Goal: Information Seeking & Learning: Learn about a topic

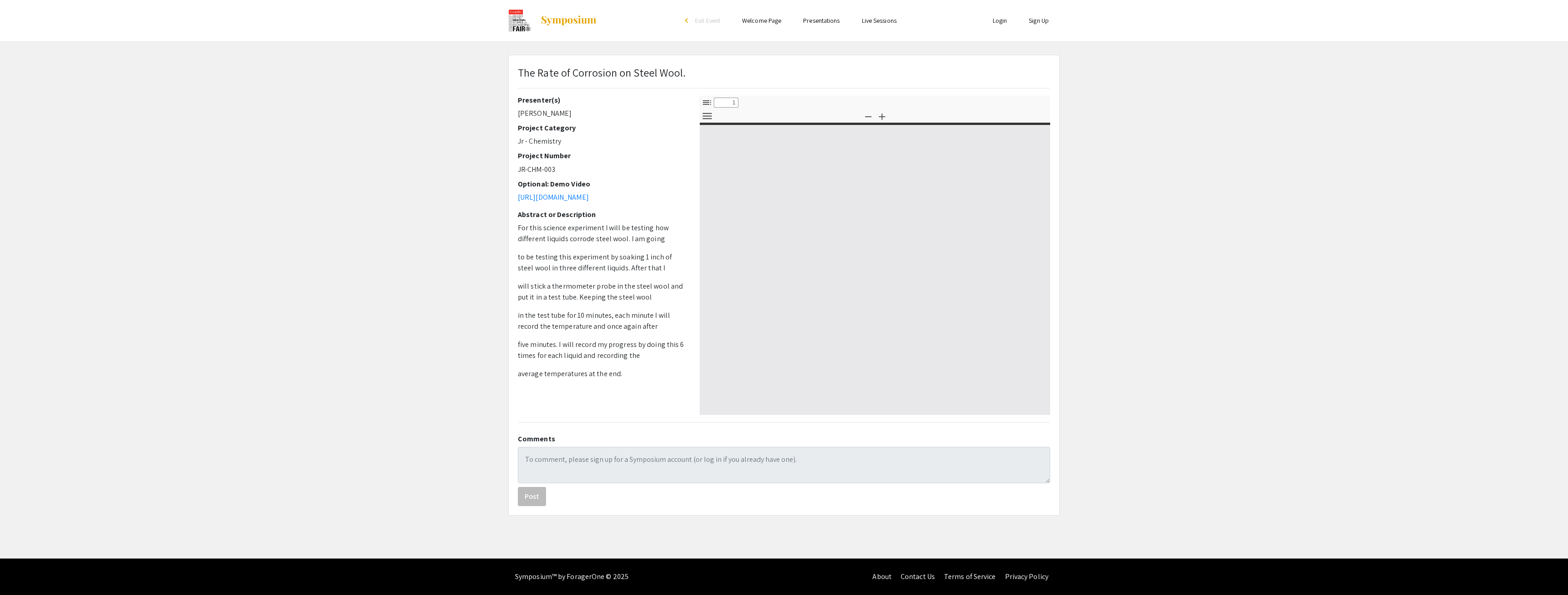
select select "custom"
type input "0"
select select "custom"
type input "1"
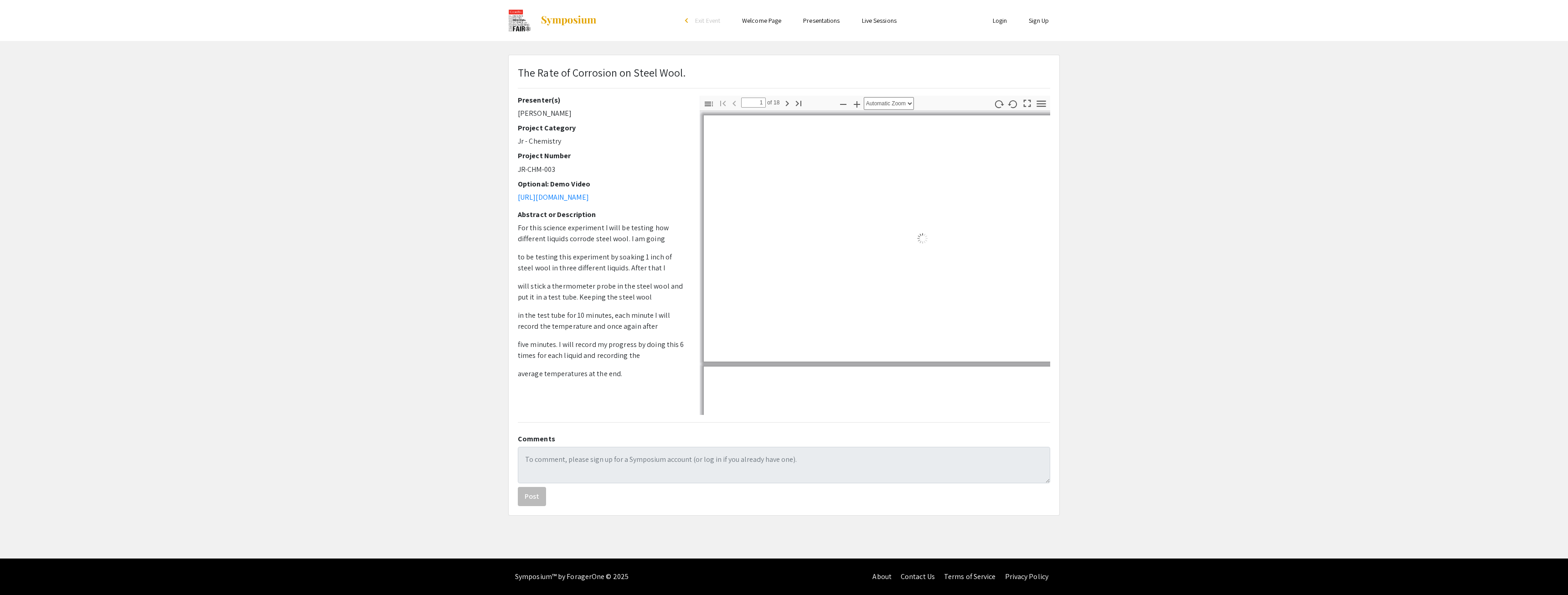
select select "auto"
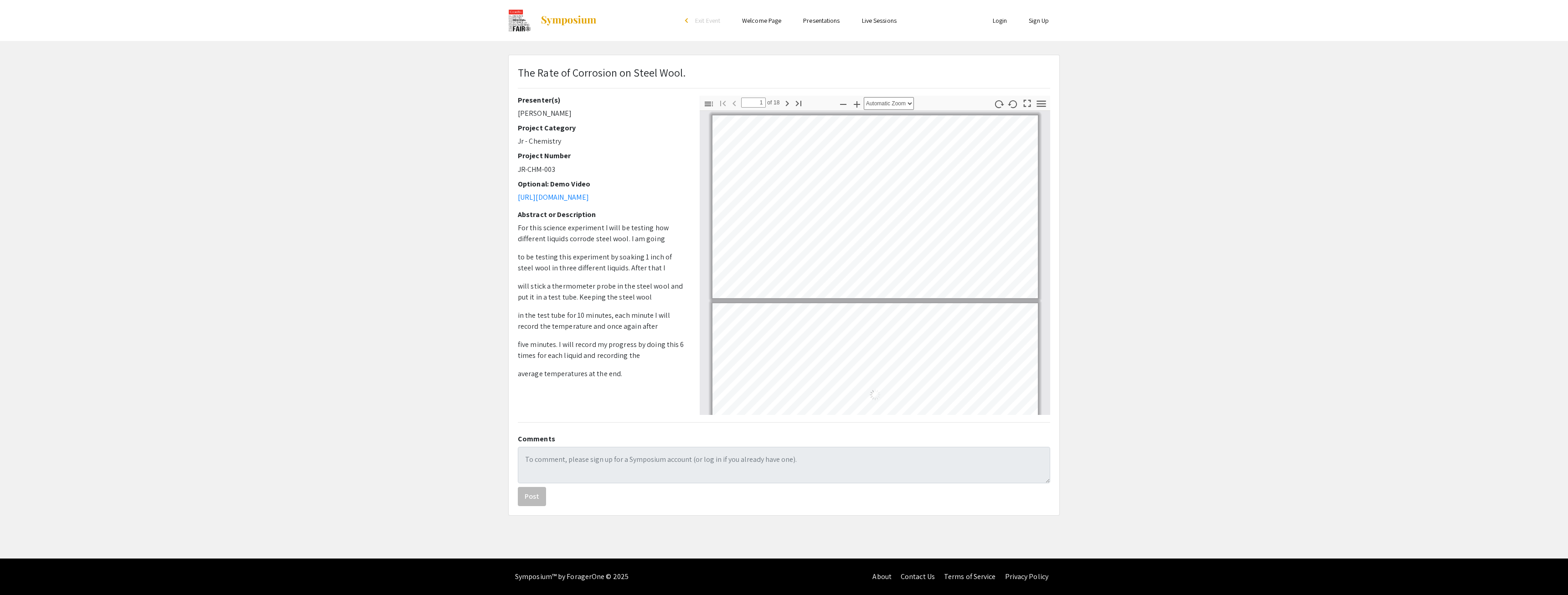
scroll to position [1, 0]
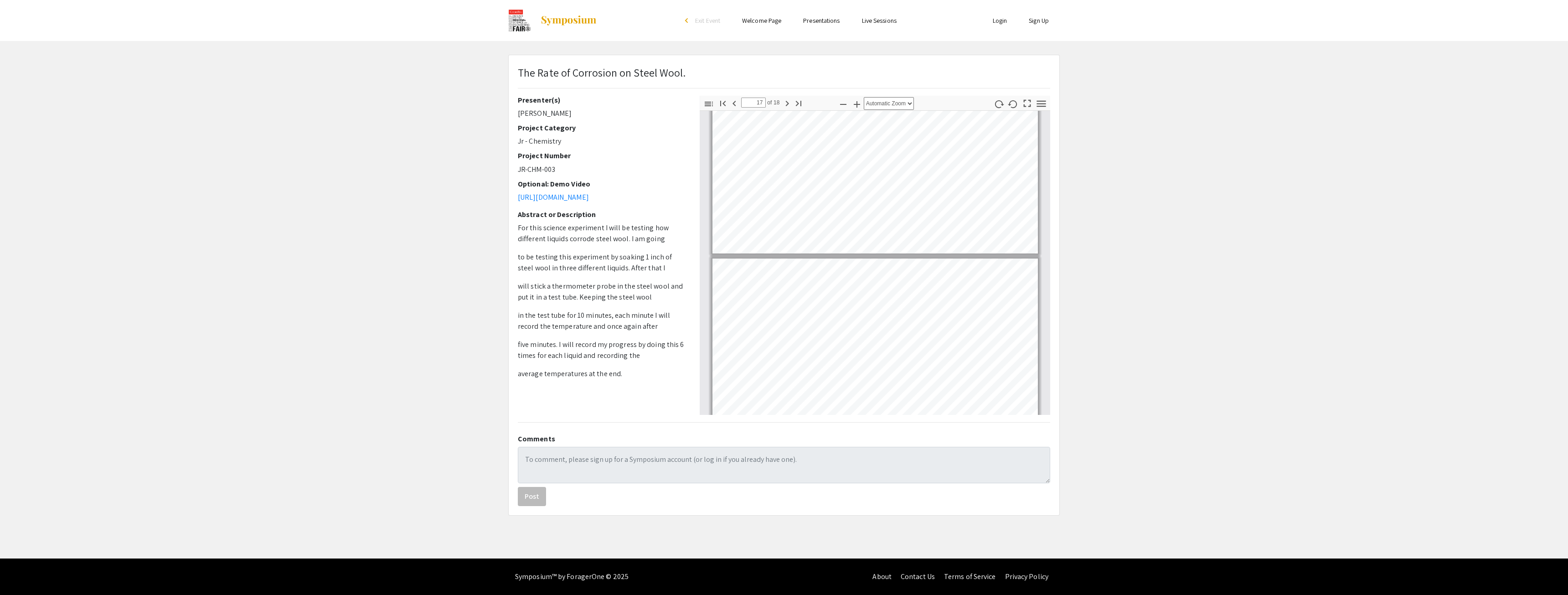
type input "18"
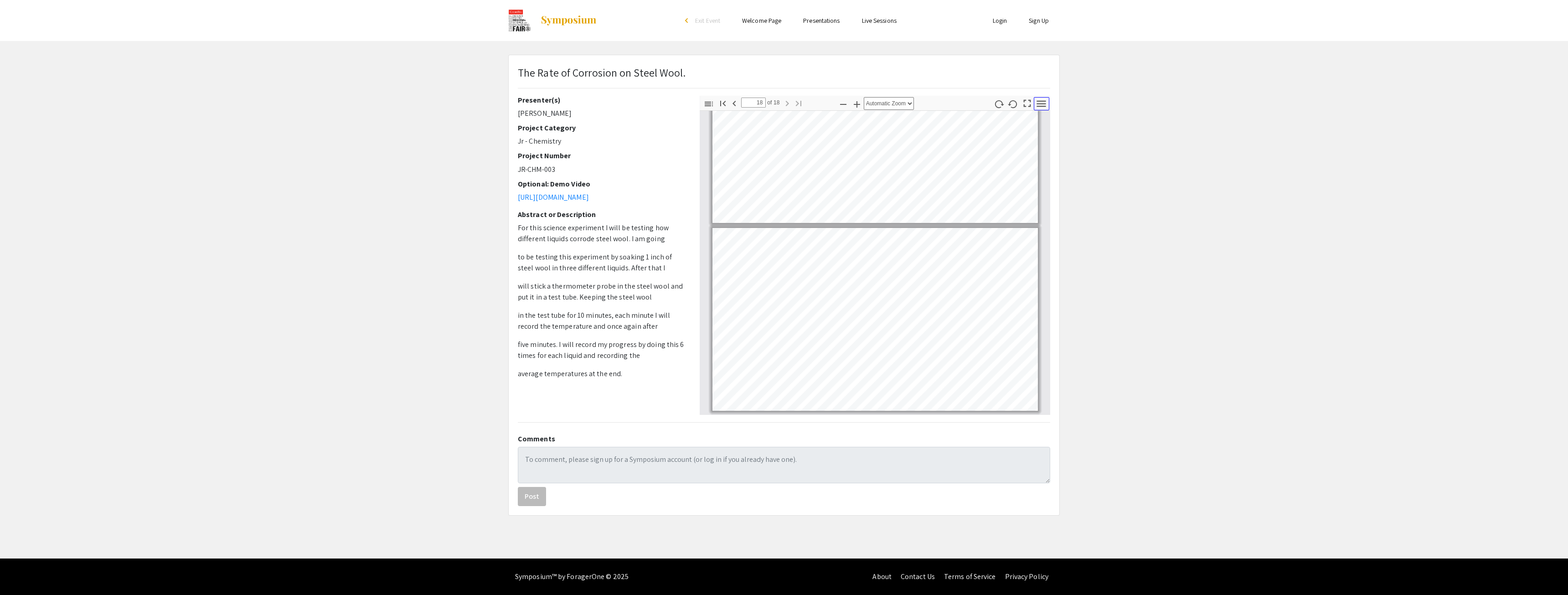
click at [1043, 100] on icon "button" at bounding box center [1042, 104] width 13 height 13
click at [1046, 87] on div "The Rate of Corrosion on Steel Wool." at bounding box center [784, 80] width 546 height 32
click at [1041, 98] on icon "button" at bounding box center [1042, 104] width 13 height 13
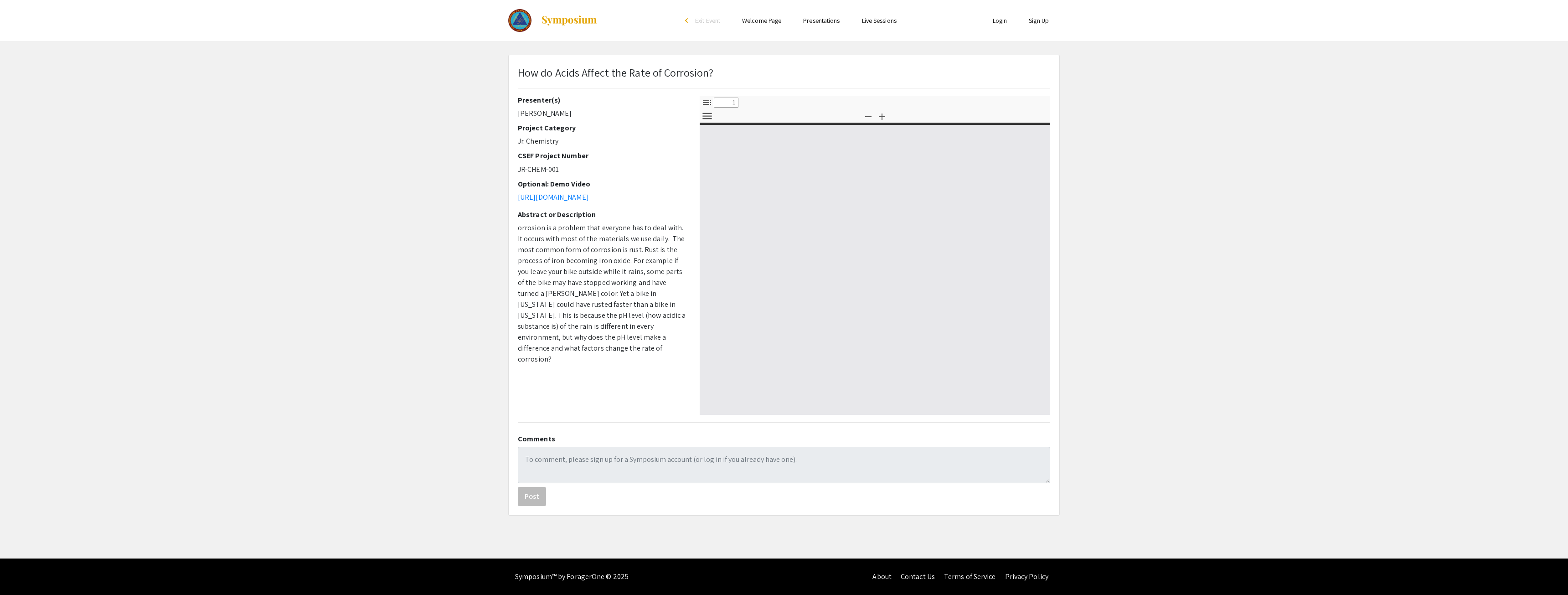
select select "custom"
type input "0"
select select "custom"
type input "1"
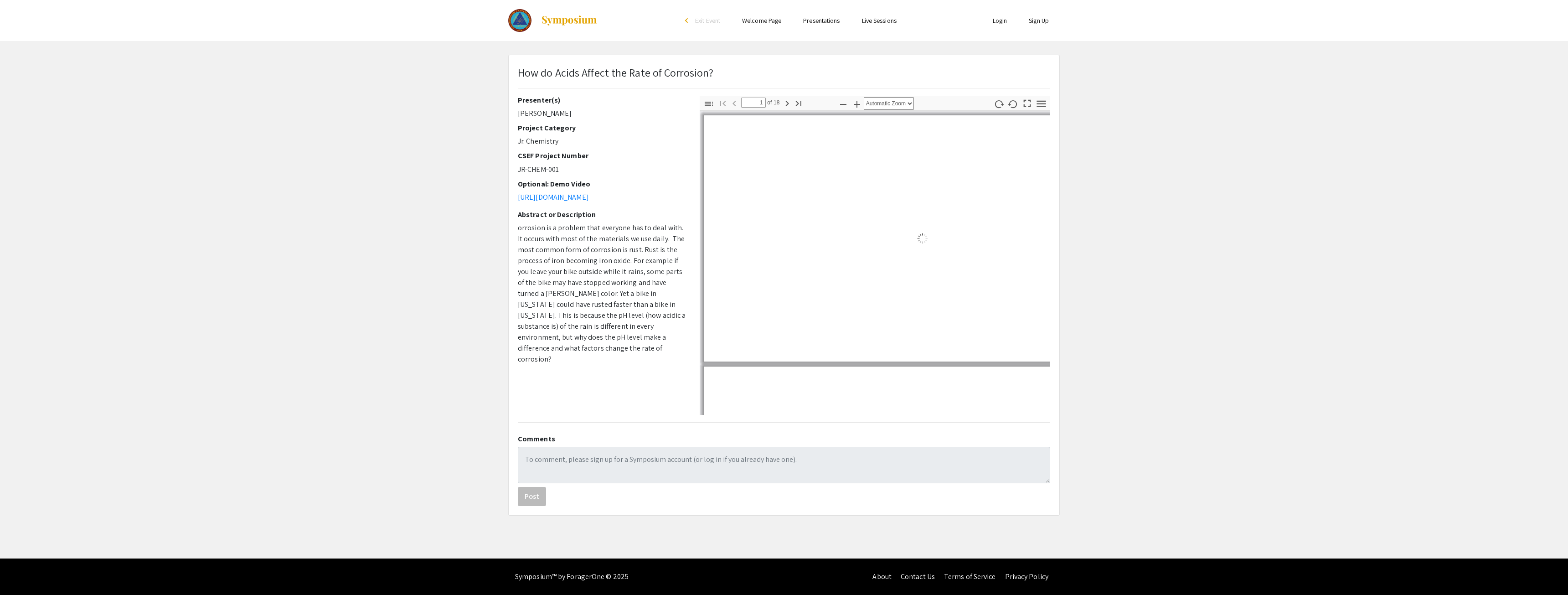
select select "auto"
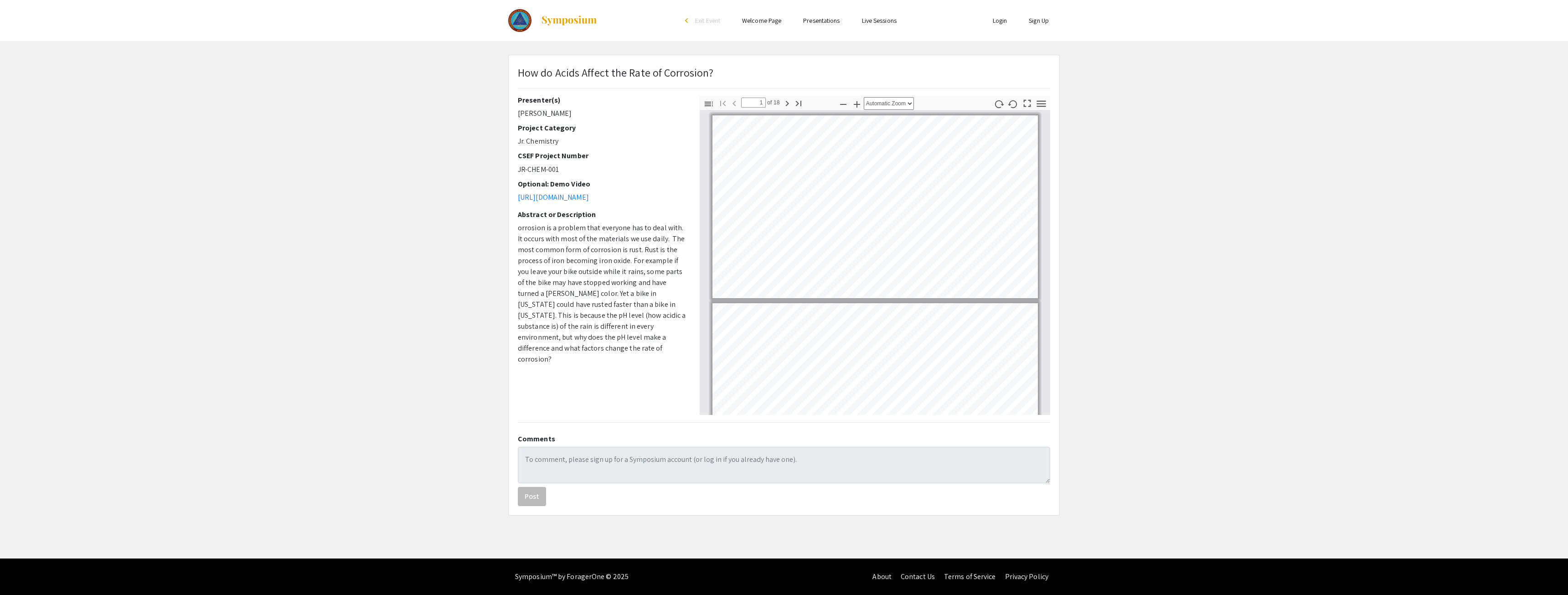
scroll to position [1, 0]
